Goal: Find specific page/section

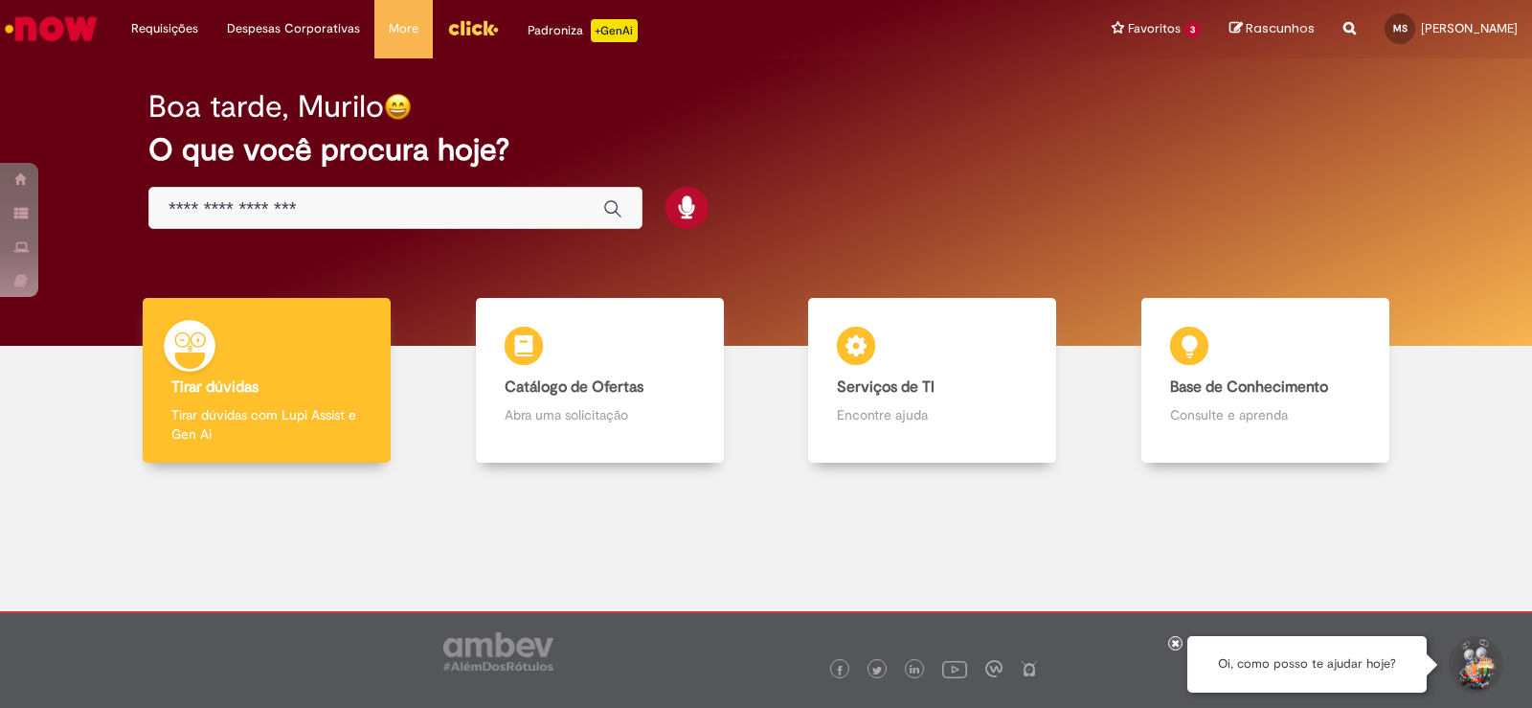
click at [333, 211] on input "Basta digitar aqui" at bounding box center [377, 209] width 416 height 22
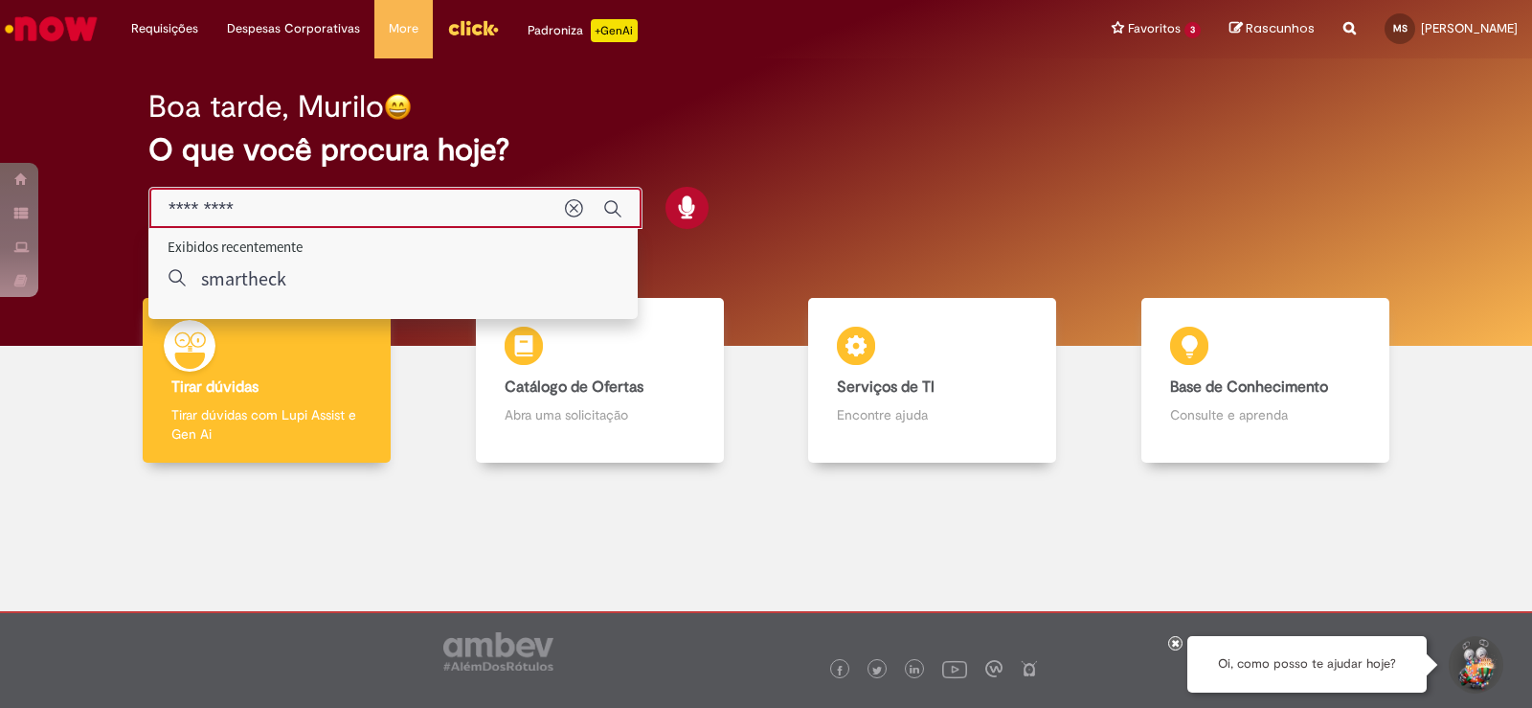
type input "*********"
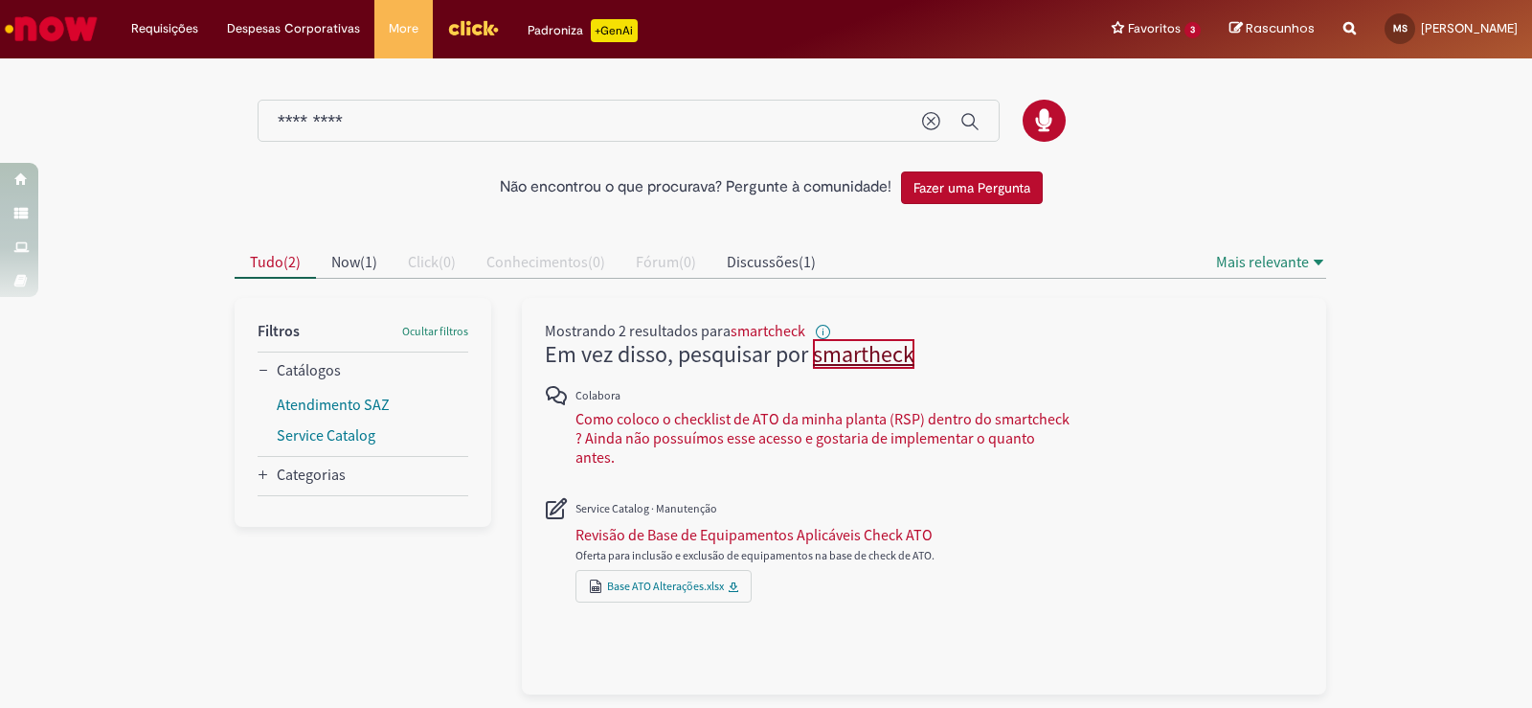
click at [849, 362] on link "smartheck" at bounding box center [864, 354] width 102 height 30
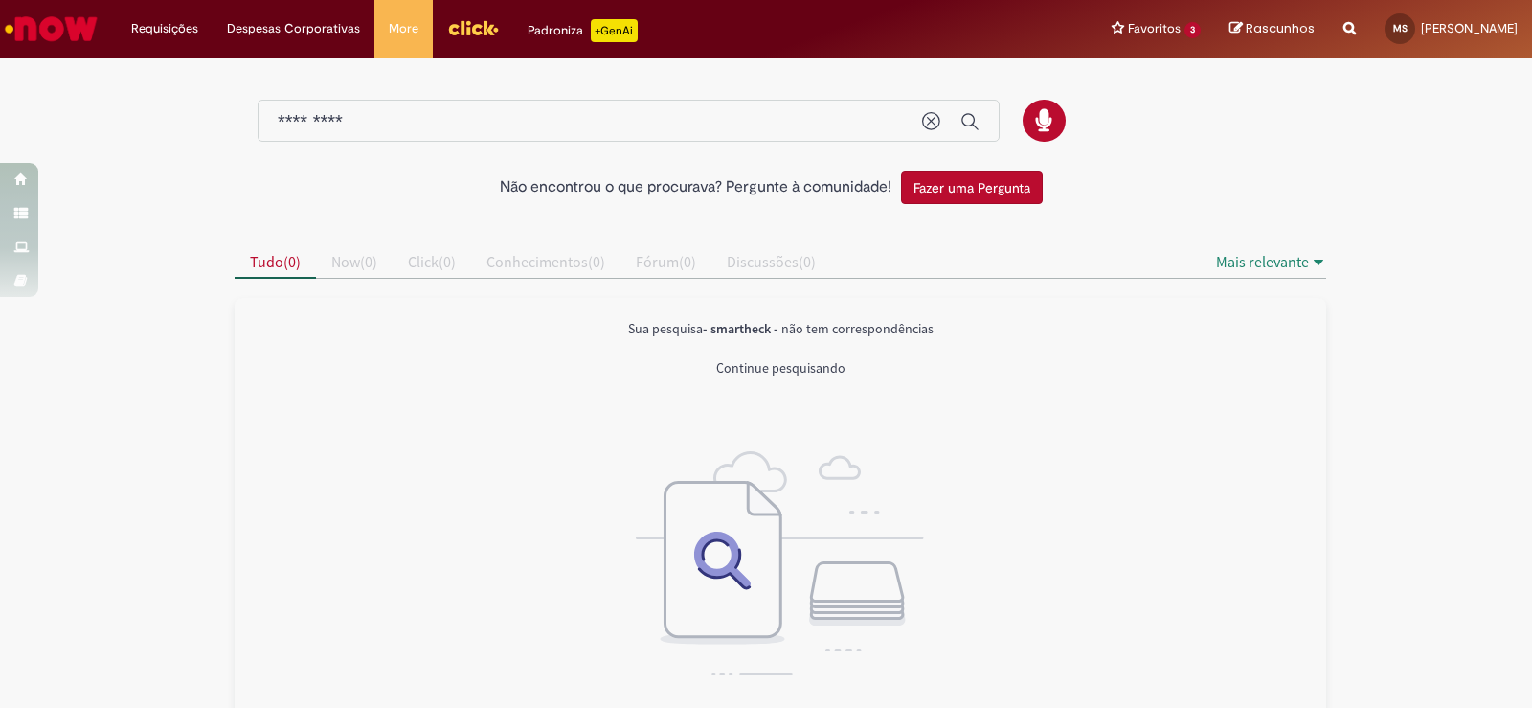
click at [836, 367] on span "Continue pesquisando" at bounding box center [780, 367] width 129 height 17
click at [1105, 33] on li "Favoritos 3 Exibir todos os Favoritos InteractionLog Venda de Produtos [GEOGRAP…" at bounding box center [1156, 28] width 118 height 57
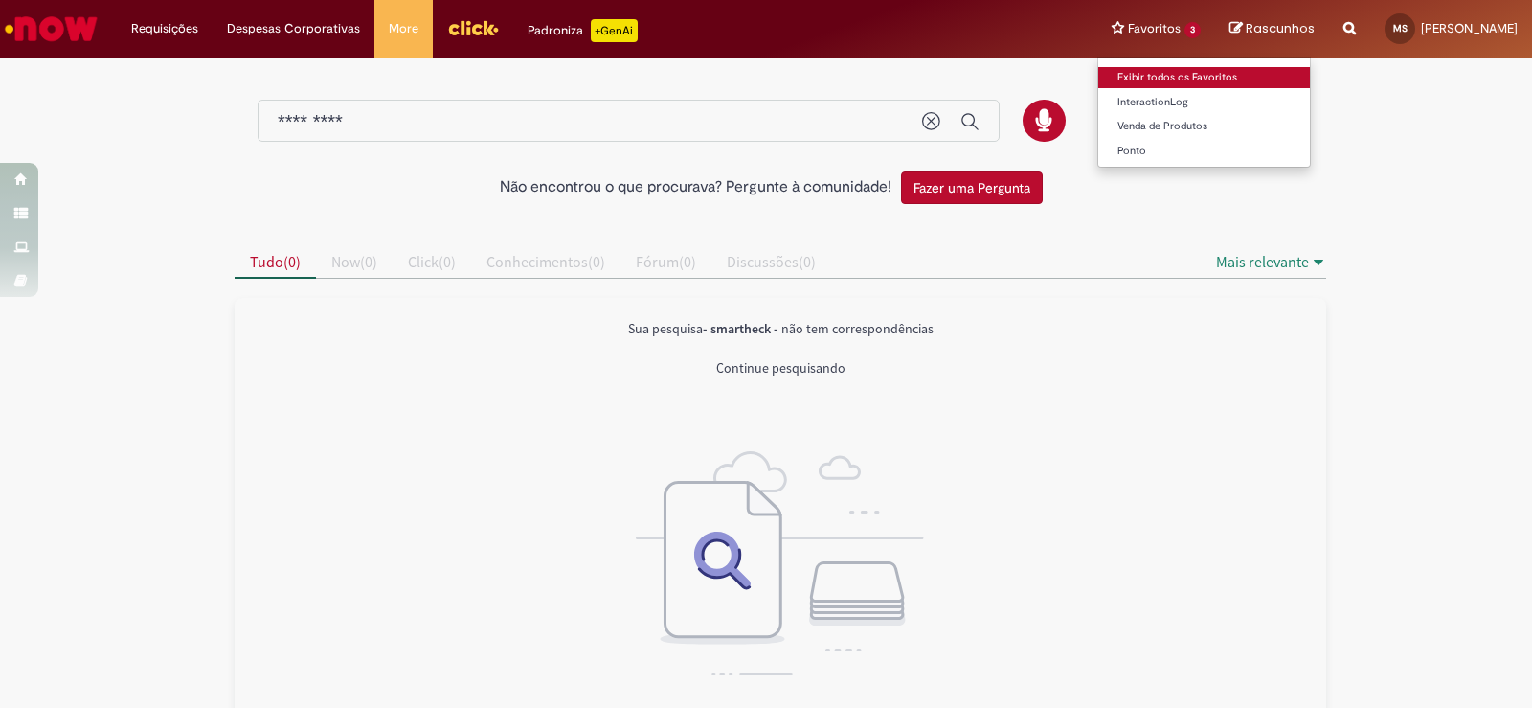
click at [1120, 71] on link "Exibir todos os Favoritos" at bounding box center [1204, 77] width 212 height 21
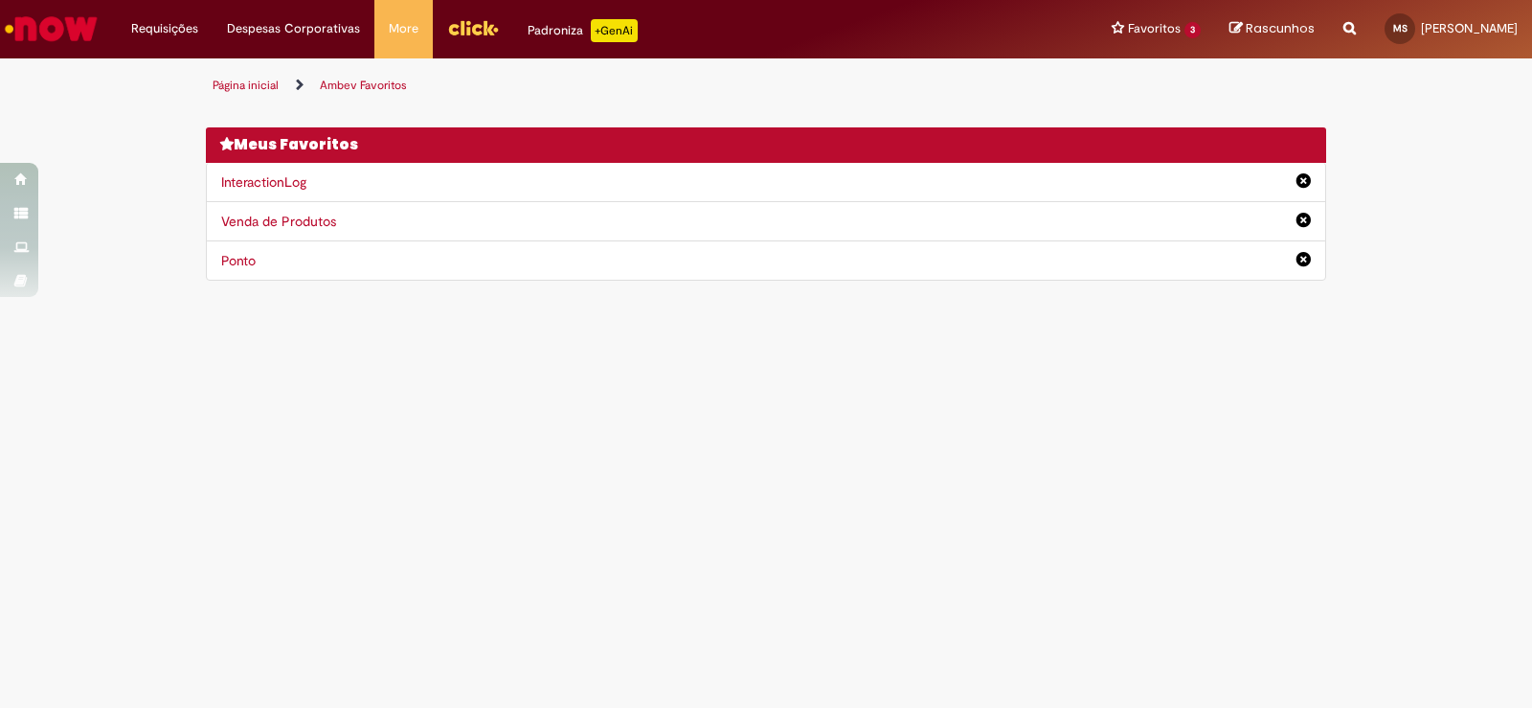
click at [824, 105] on div "Você não tem nenhum favoritos Depois de adicionar itens aos seus Favoritos, voc…" at bounding box center [766, 192] width 1120 height 178
click at [414, 35] on li "More Minhas Pastas Gestão de acessos Solicitar Compra Colabora" at bounding box center [403, 28] width 58 height 57
